Goal: Navigation & Orientation: Find specific page/section

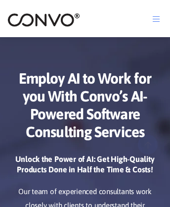
scroll to position [4968, 0]
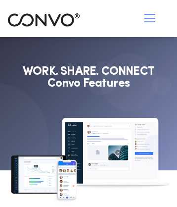
scroll to position [6120, 0]
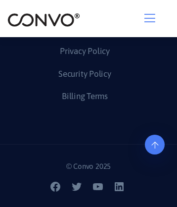
click at [84, 37] on link "Terms of Use" at bounding box center [85, 29] width 46 height 16
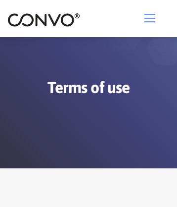
scroll to position [10039, 0]
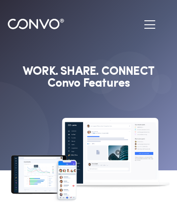
scroll to position [5875, 0]
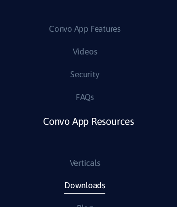
click at [84, 193] on link "Downloads" at bounding box center [84, 185] width 41 height 16
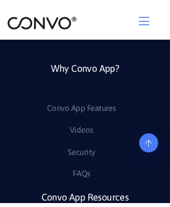
scroll to position [1369, 0]
